Goal: Information Seeking & Learning: Learn about a topic

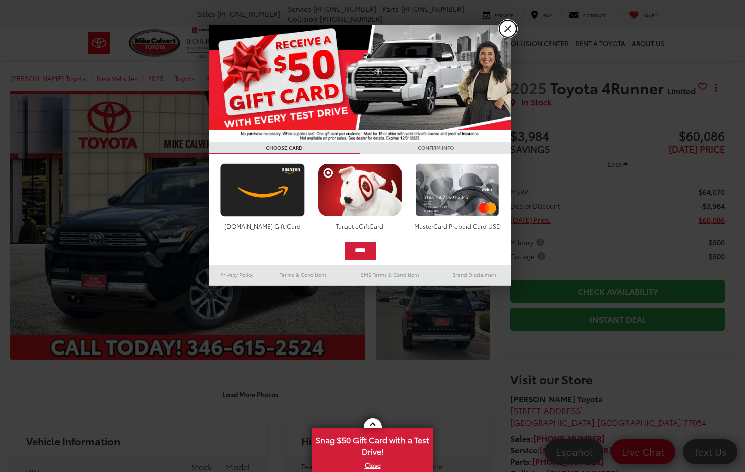
click at [507, 32] on link "X" at bounding box center [507, 28] width 17 height 17
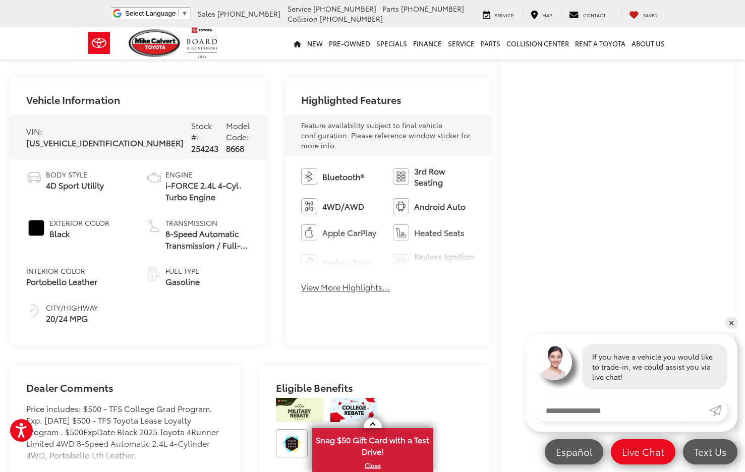
scroll to position [353, 0]
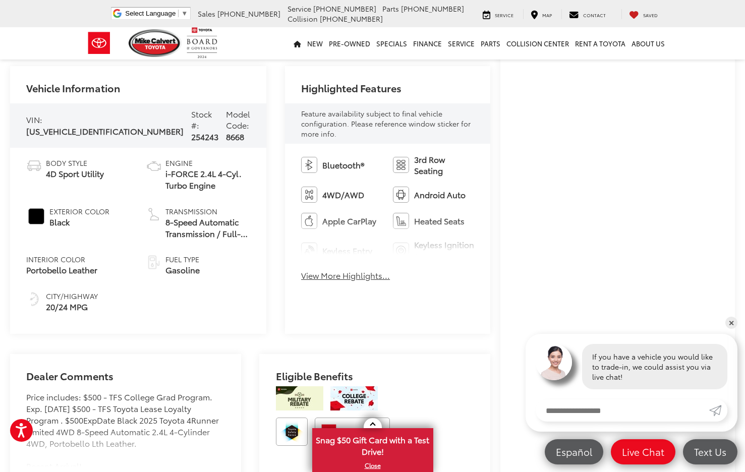
click at [343, 270] on button "View More Highlights..." at bounding box center [345, 276] width 89 height 12
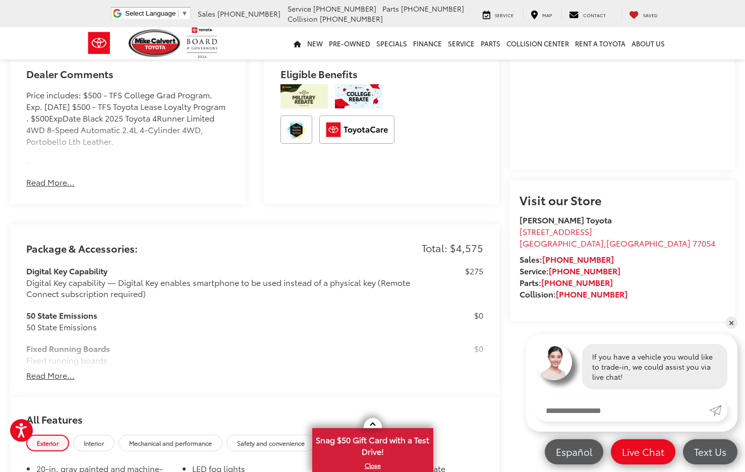
scroll to position [907, 0]
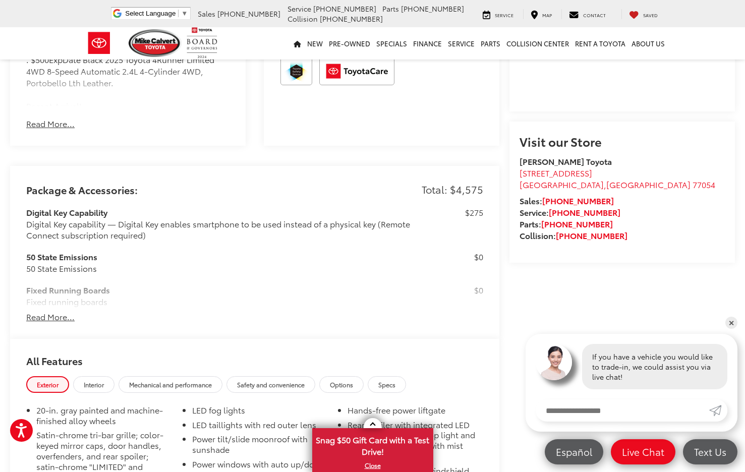
click at [57, 311] on button "Read More..." at bounding box center [50, 317] width 48 height 12
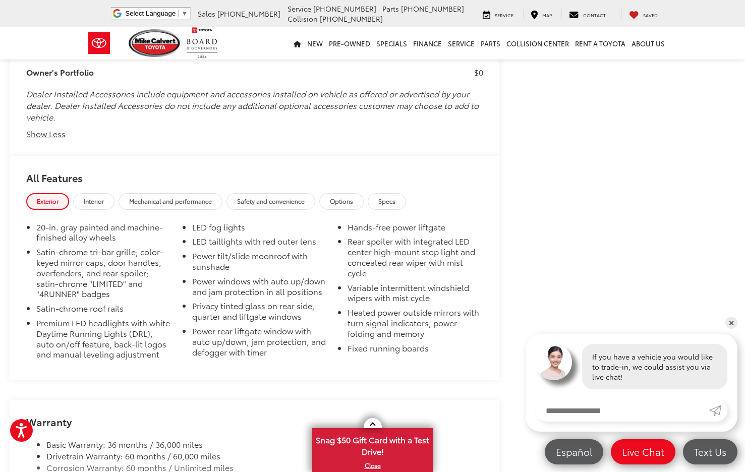
scroll to position [2195, 0]
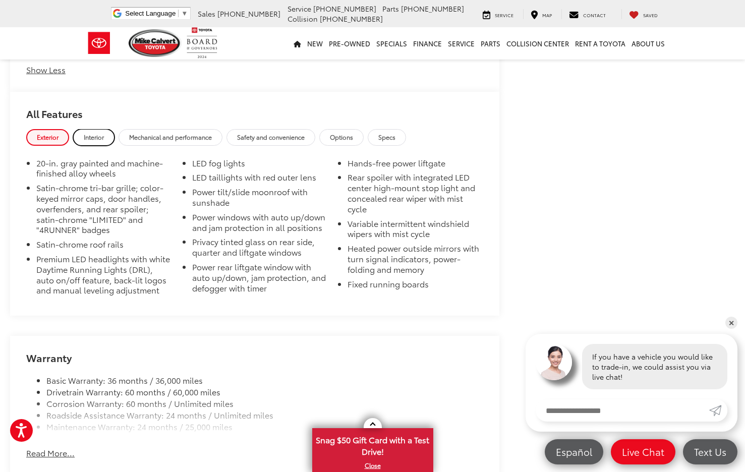
click at [107, 136] on link "Interior" at bounding box center [93, 137] width 41 height 17
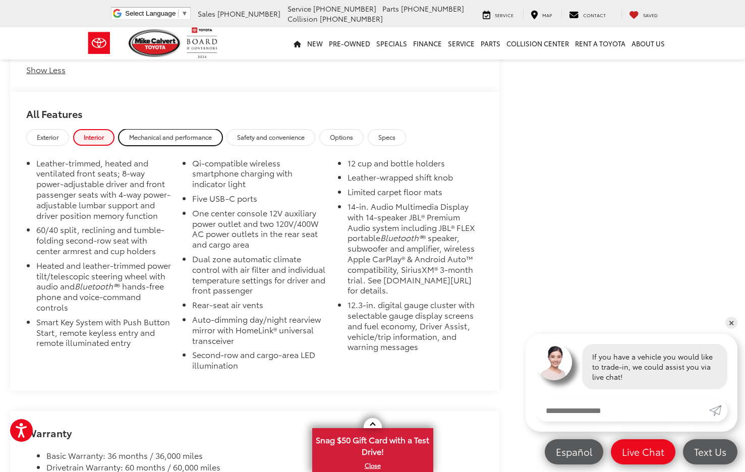
click at [156, 140] on span "Mechanical and performance" at bounding box center [170, 137] width 83 height 9
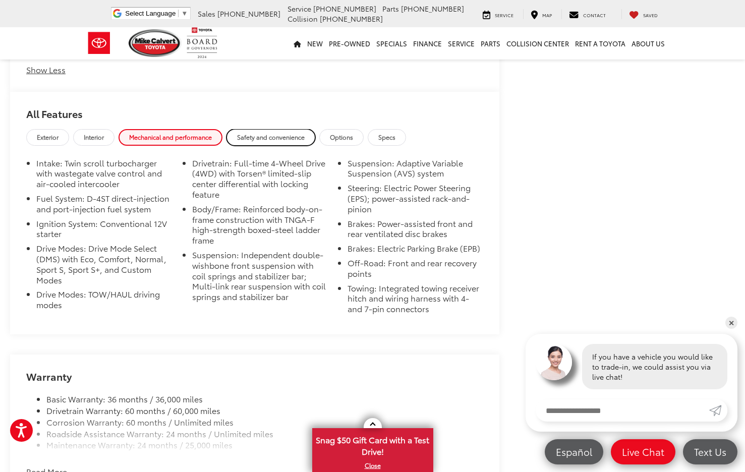
click at [283, 141] on span "Safety and convenience" at bounding box center [271, 137] width 68 height 9
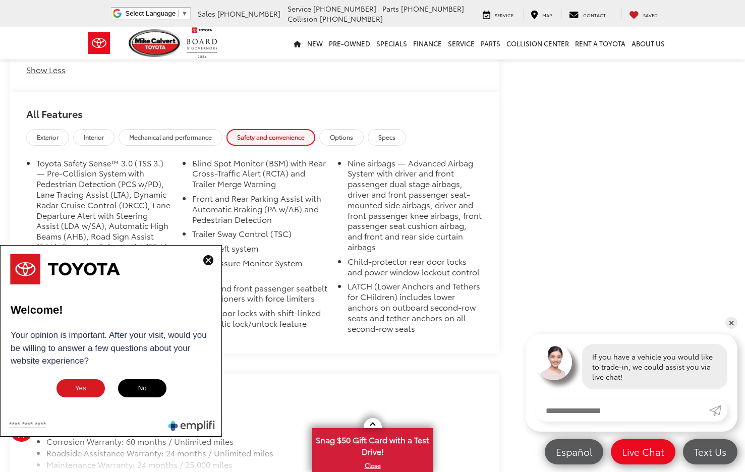
click at [210, 258] on img at bounding box center [208, 260] width 10 height 10
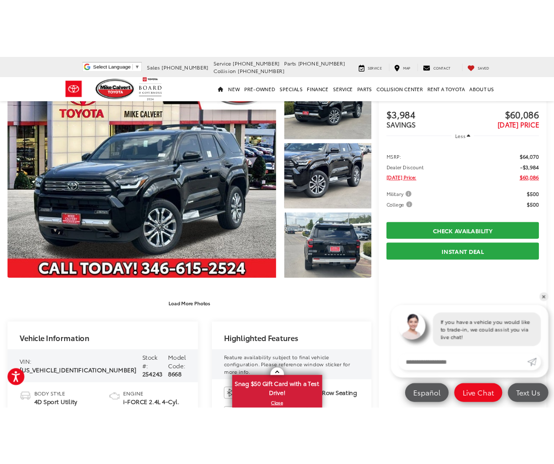
scroll to position [50, 0]
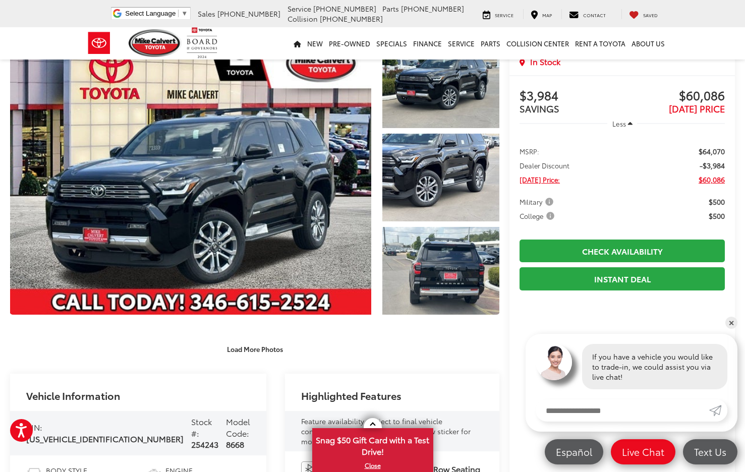
click at [148, 330] on div "Load More Photos" at bounding box center [254, 344] width 489 height 28
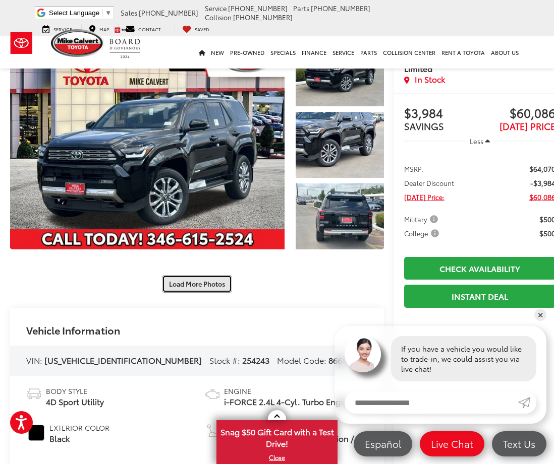
click at [210, 285] on button "Load More Photos" at bounding box center [197, 284] width 70 height 18
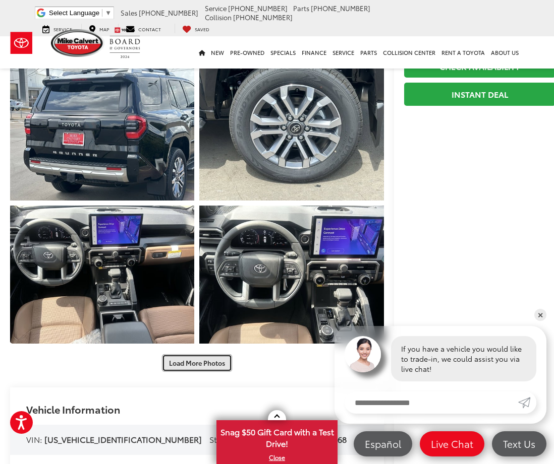
scroll to position [353, 0]
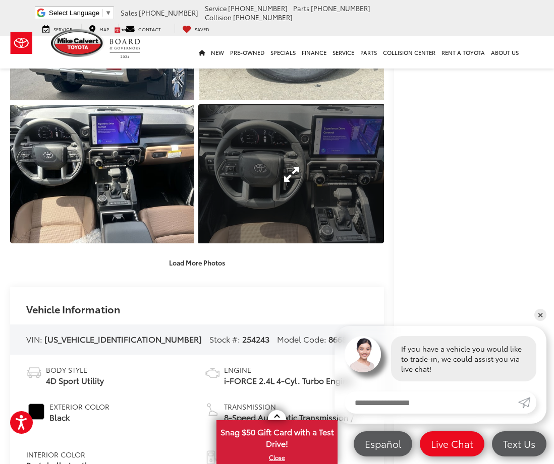
click at [284, 176] on link "Expand Photo 7" at bounding box center [291, 174] width 184 height 138
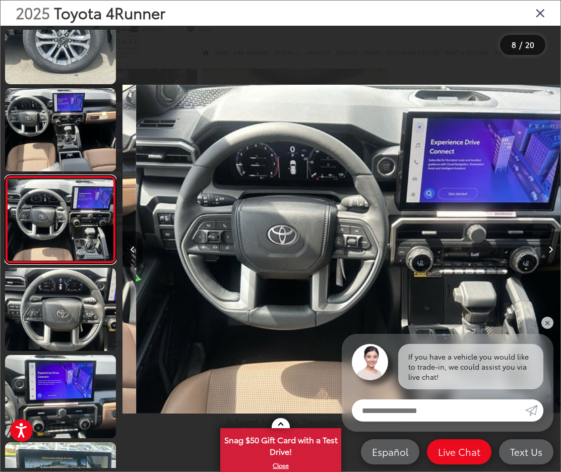
scroll to position [0, 3066]
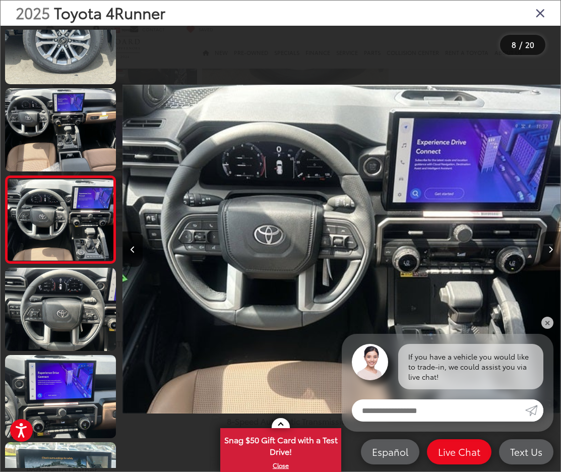
click at [545, 249] on button "Next image" at bounding box center [550, 248] width 20 height 35
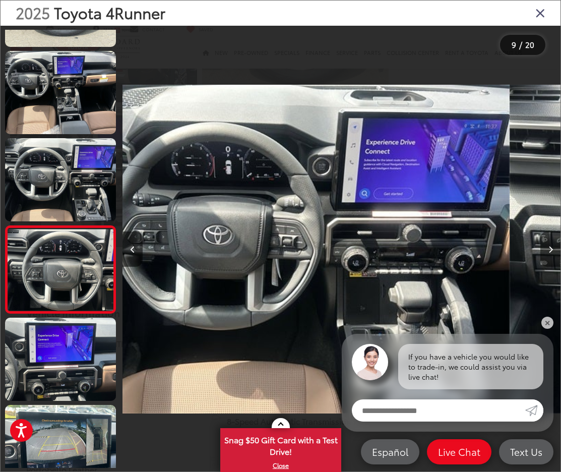
scroll to position [553, 0]
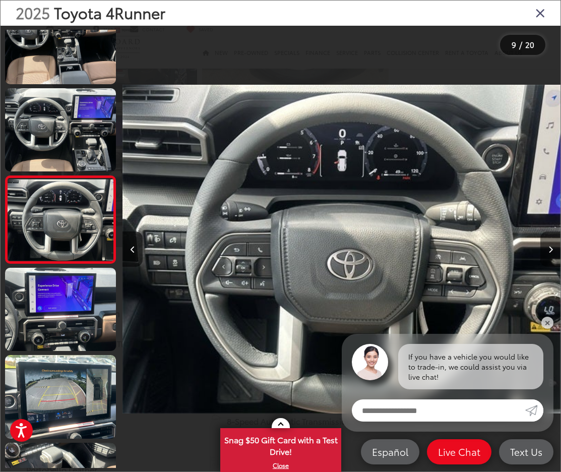
click at [545, 249] on button "Next image" at bounding box center [550, 248] width 20 height 35
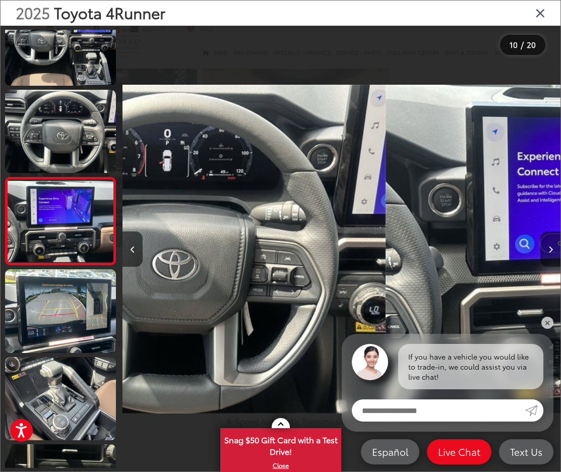
scroll to position [640, 0]
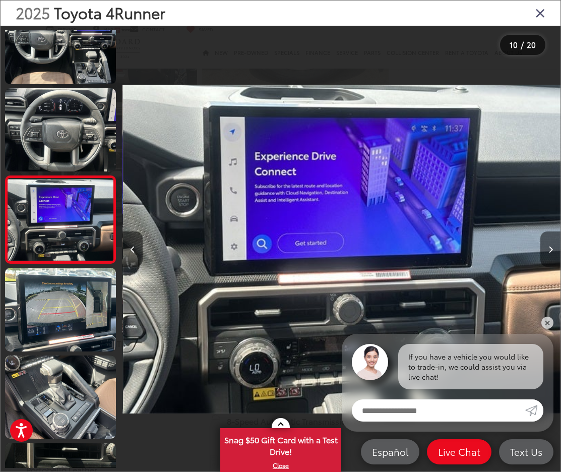
click at [545, 249] on button "Next image" at bounding box center [550, 248] width 20 height 35
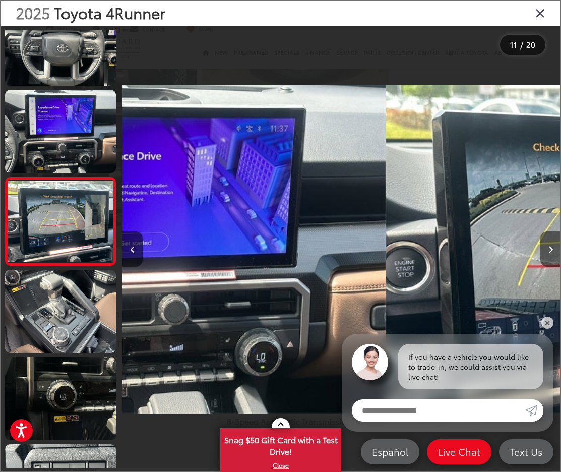
scroll to position [727, 0]
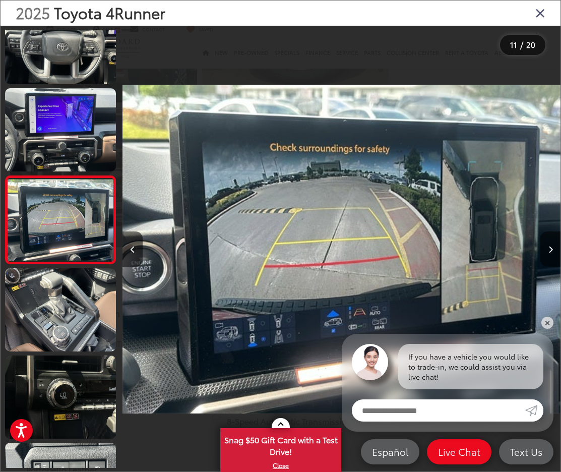
click at [545, 249] on button "Next image" at bounding box center [550, 248] width 20 height 35
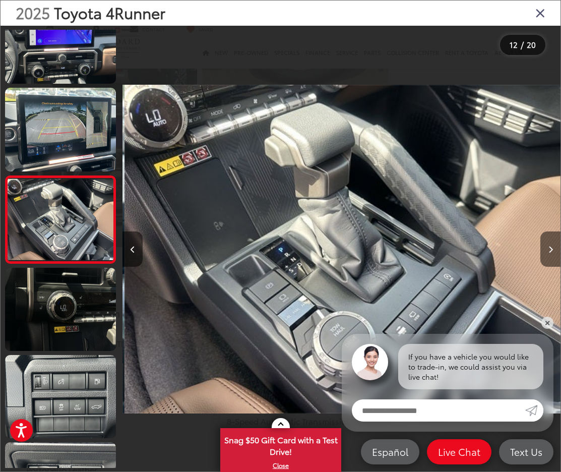
scroll to position [0, 4818]
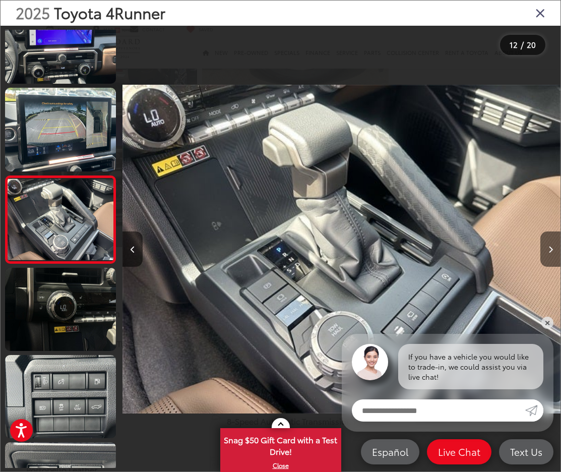
click at [545, 249] on button "Next image" at bounding box center [550, 248] width 20 height 35
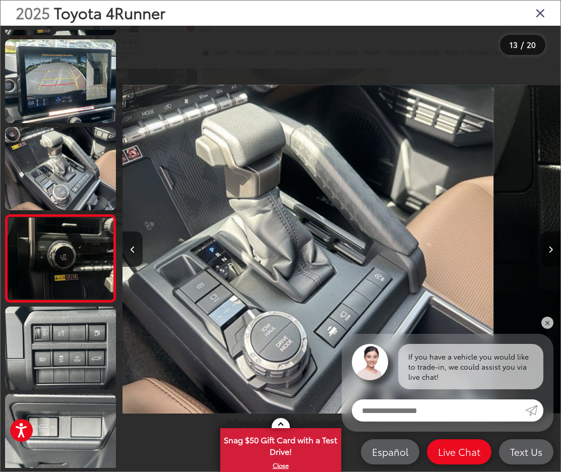
scroll to position [902, 0]
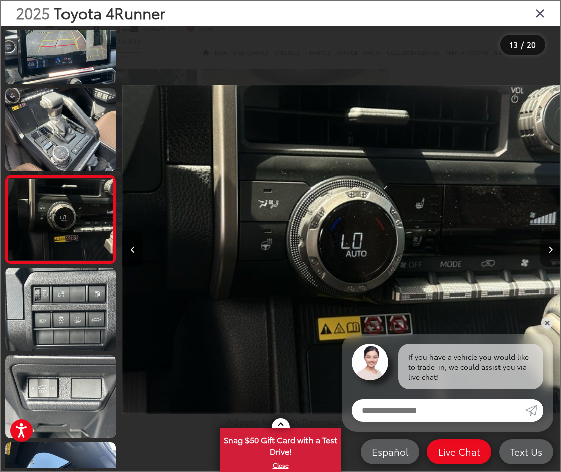
click at [545, 249] on button "Next image" at bounding box center [550, 248] width 20 height 35
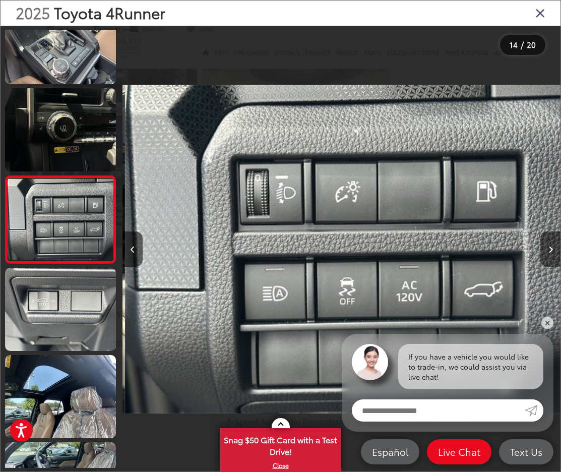
scroll to position [0, 5694]
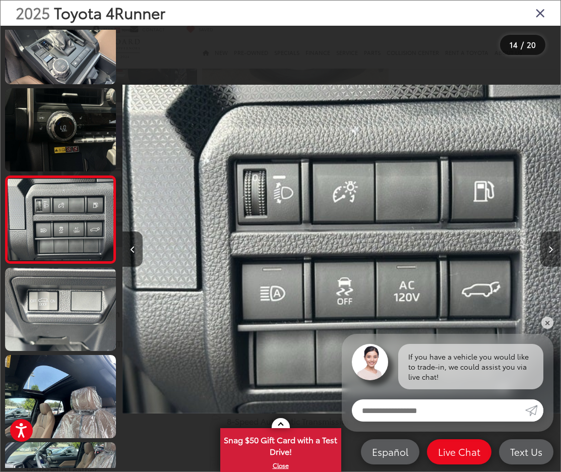
click at [545, 249] on button "Next image" at bounding box center [550, 248] width 20 height 35
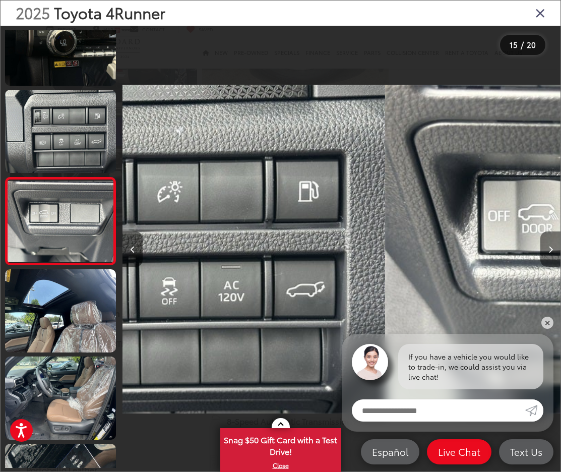
scroll to position [1077, 0]
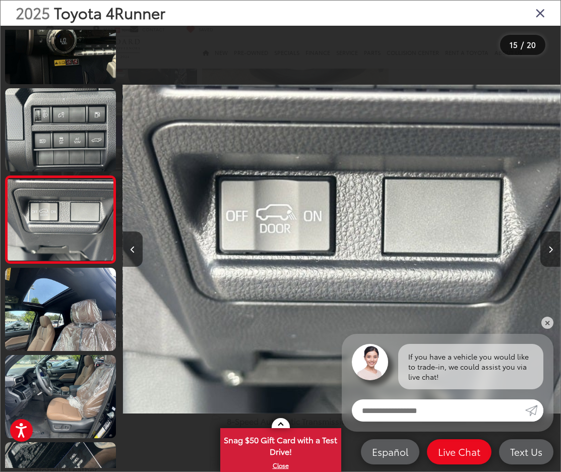
click at [545, 249] on button "Next image" at bounding box center [550, 248] width 20 height 35
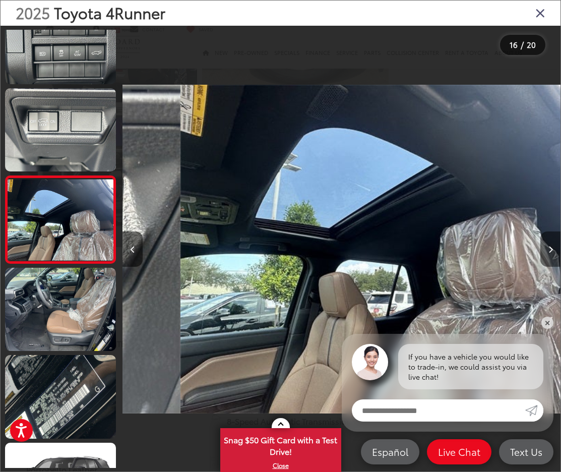
scroll to position [0, 6570]
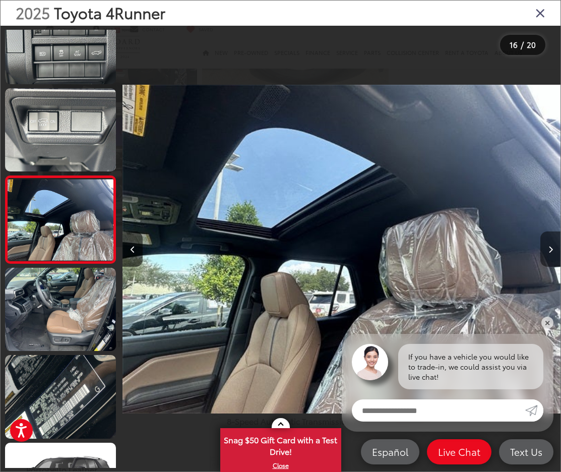
click at [545, 249] on button "Next image" at bounding box center [550, 248] width 20 height 35
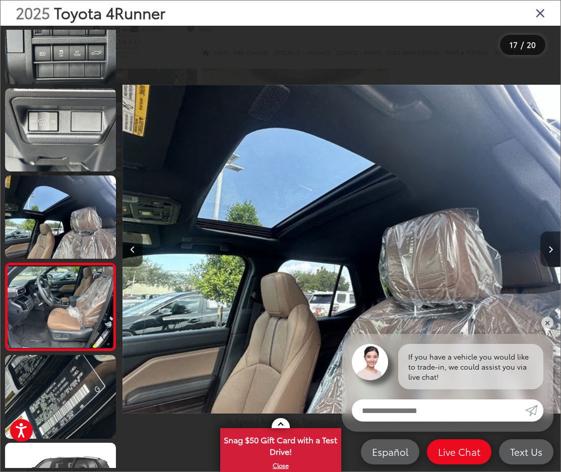
scroll to position [1251, 0]
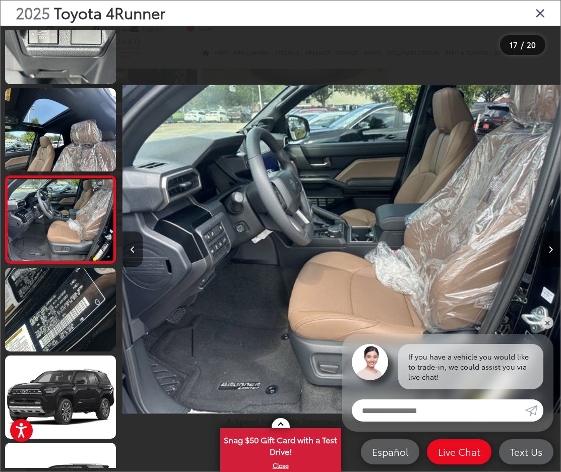
click at [545, 249] on button "Next image" at bounding box center [550, 248] width 20 height 35
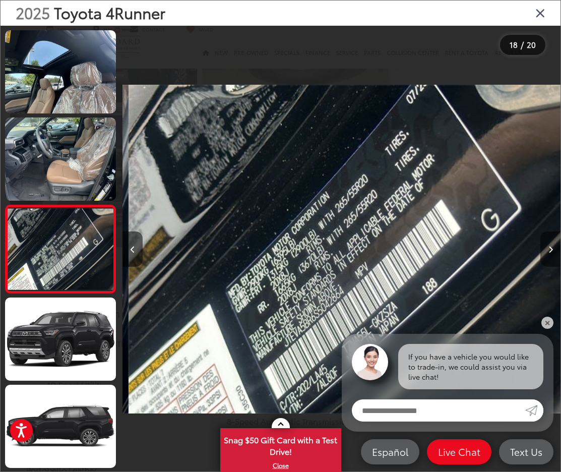
scroll to position [0, 0]
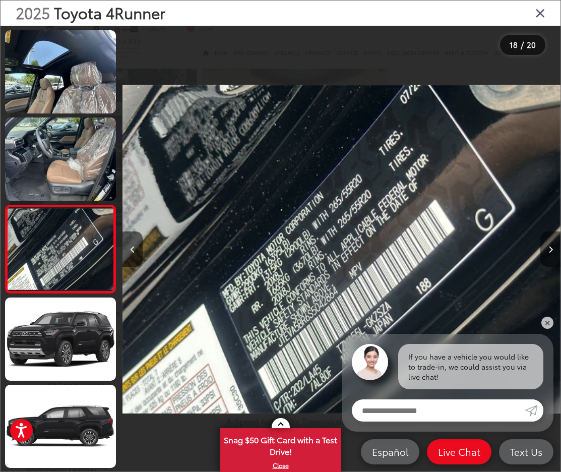
click at [545, 249] on button "Next image" at bounding box center [550, 248] width 20 height 35
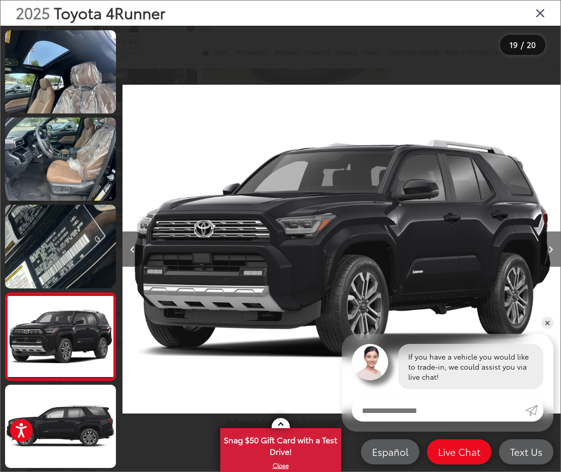
click at [545, 249] on button "Next image" at bounding box center [550, 248] width 20 height 35
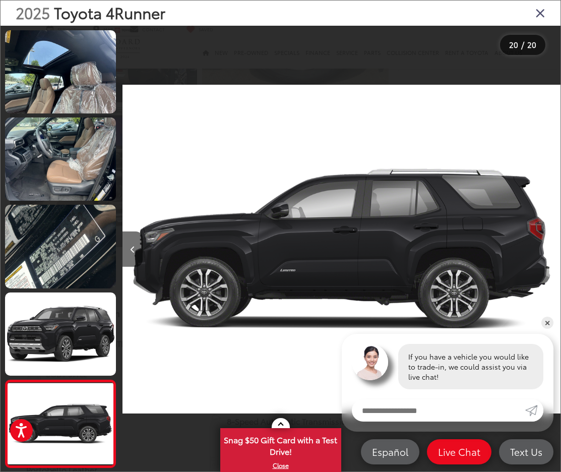
click at [545, 249] on div at bounding box center [505, 249] width 109 height 447
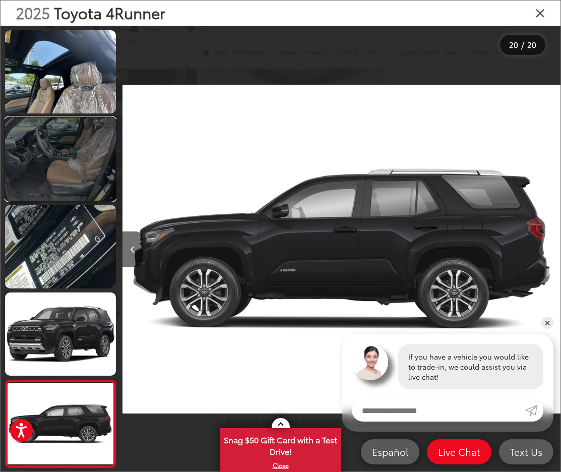
click at [62, 144] on link at bounding box center [60, 158] width 111 height 83
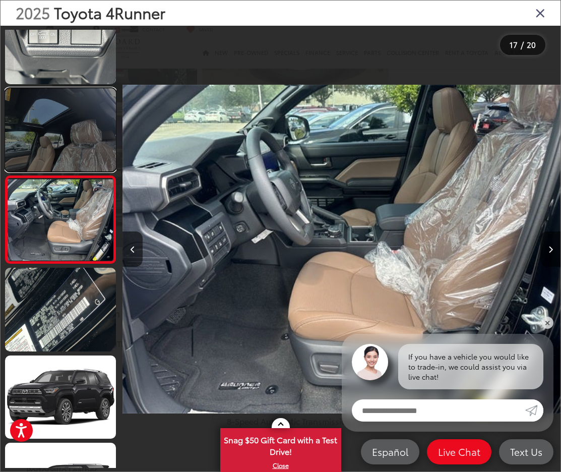
click at [62, 125] on link at bounding box center [60, 129] width 111 height 83
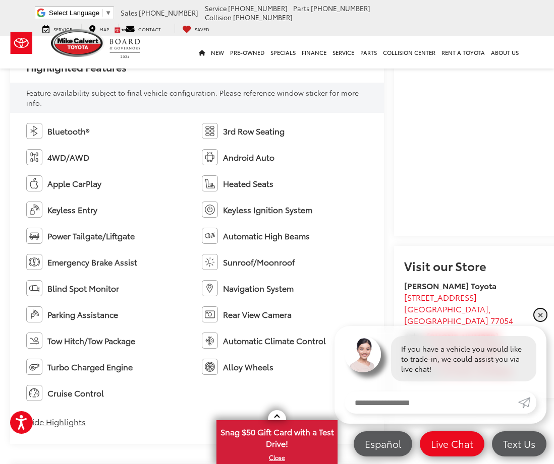
click at [537, 315] on link "✕" at bounding box center [540, 315] width 12 height 12
